Goal: Information Seeking & Learning: Learn about a topic

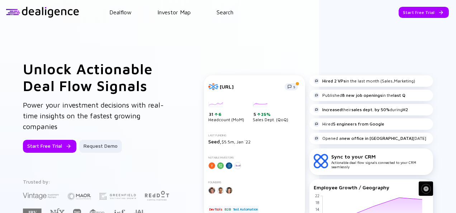
click at [11, 90] on div "Unlock Actionable Deal Flow Signals Power your investment decisions with real-t…" at bounding box center [228, 162] width 456 height 276
click at [421, 10] on div "Go to App" at bounding box center [428, 12] width 39 height 11
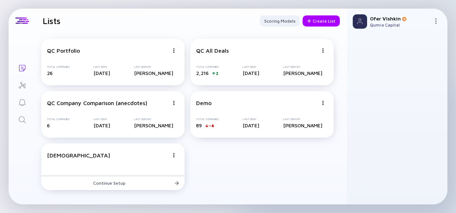
click at [25, 120] on icon "Search" at bounding box center [22, 119] width 9 height 9
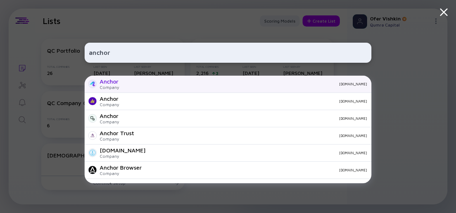
type input "anchor"
click at [213, 87] on div "Anchor Company [DOMAIN_NAME]" at bounding box center [228, 84] width 287 height 17
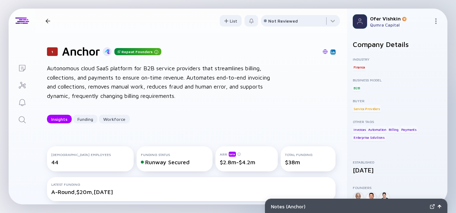
click at [336, 91] on div "1 Anchor Repeat Founders Autonomous cloud SaaS platform for B2B service provide…" at bounding box center [191, 84] width 312 height 102
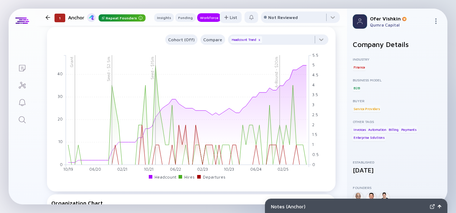
scroll to position [614, 0]
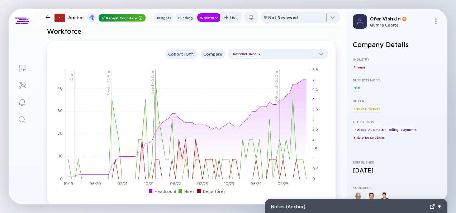
click at [322, 57] on div at bounding box center [278, 56] width 100 height 14
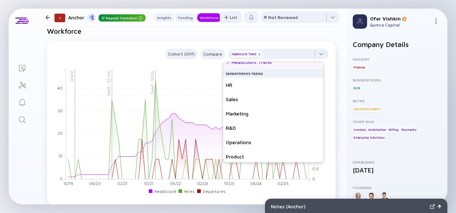
scroll to position [0, 0]
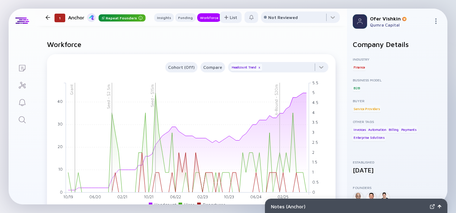
scroll to position [600, 0]
